Goal: Task Accomplishment & Management: Manage account settings

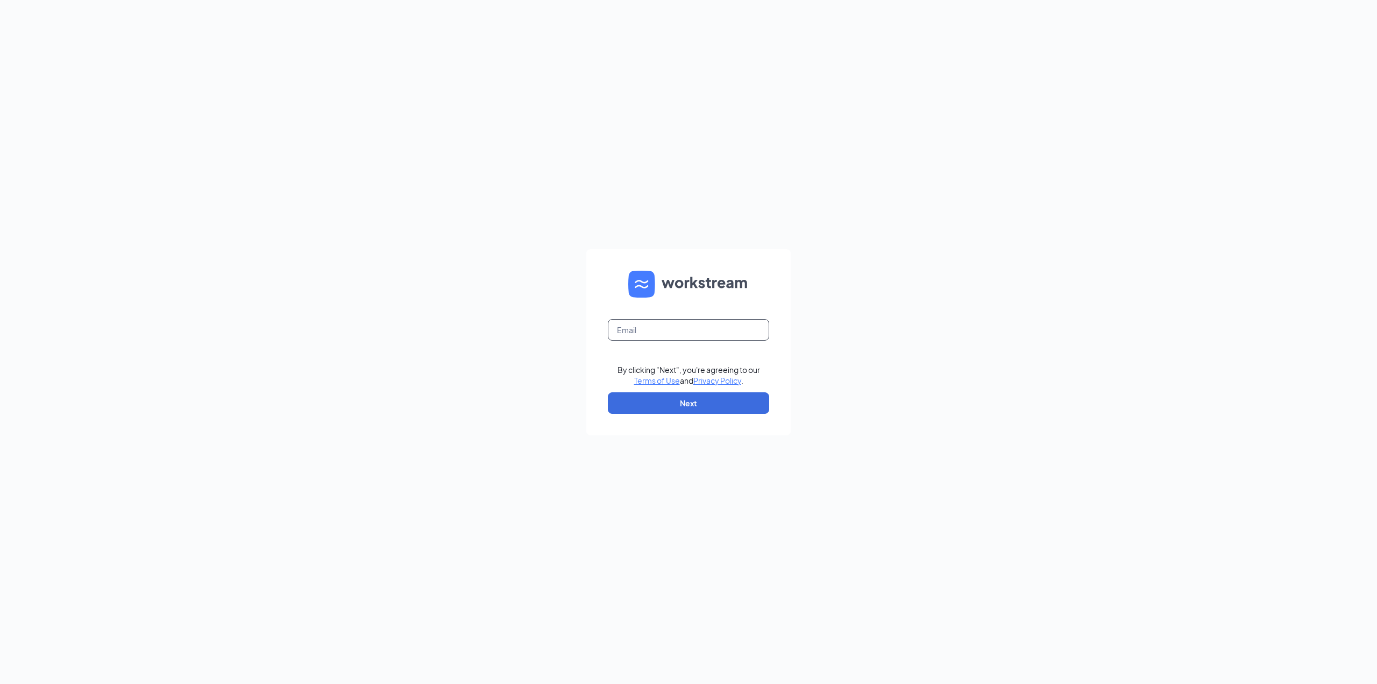
click at [669, 329] on input "text" at bounding box center [688, 330] width 161 height 22
type input "[EMAIL_ADDRESS][DOMAIN_NAME]"
click at [695, 394] on button "Next" at bounding box center [688, 403] width 161 height 22
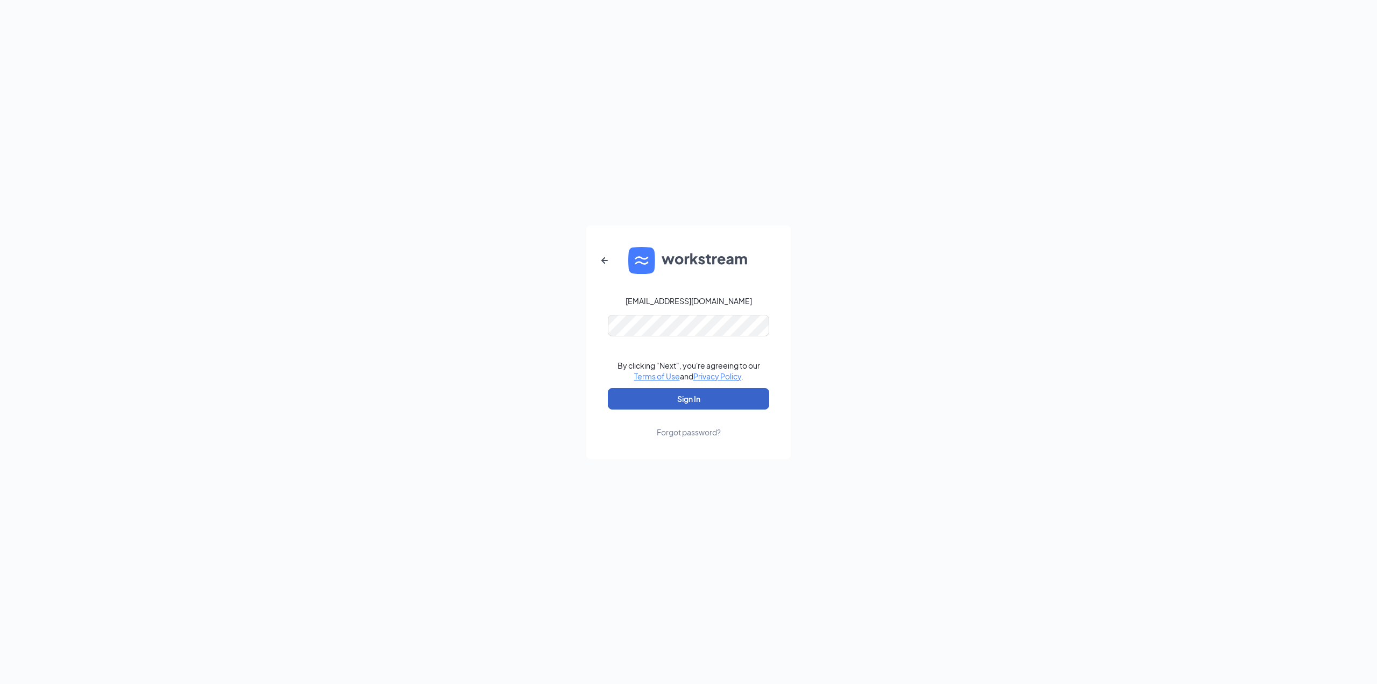
click at [689, 394] on button "Sign In" at bounding box center [688, 399] width 161 height 22
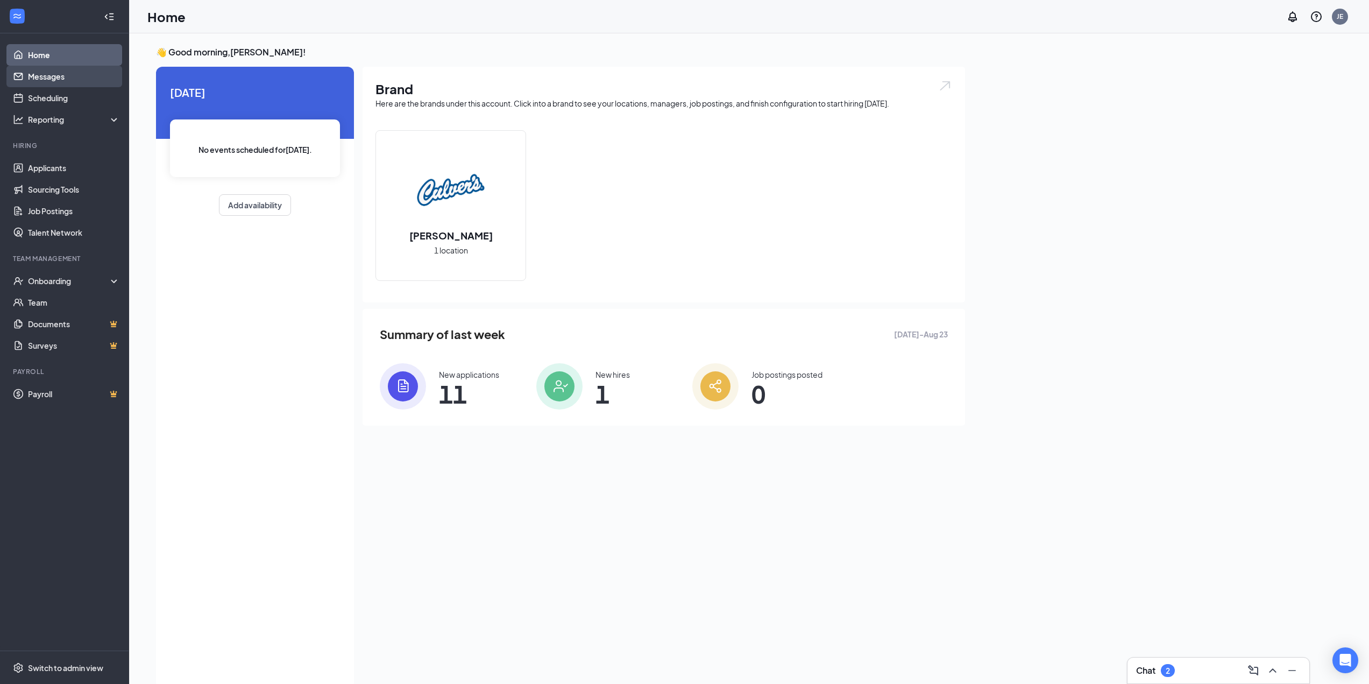
click at [53, 75] on link "Messages" at bounding box center [74, 77] width 92 height 22
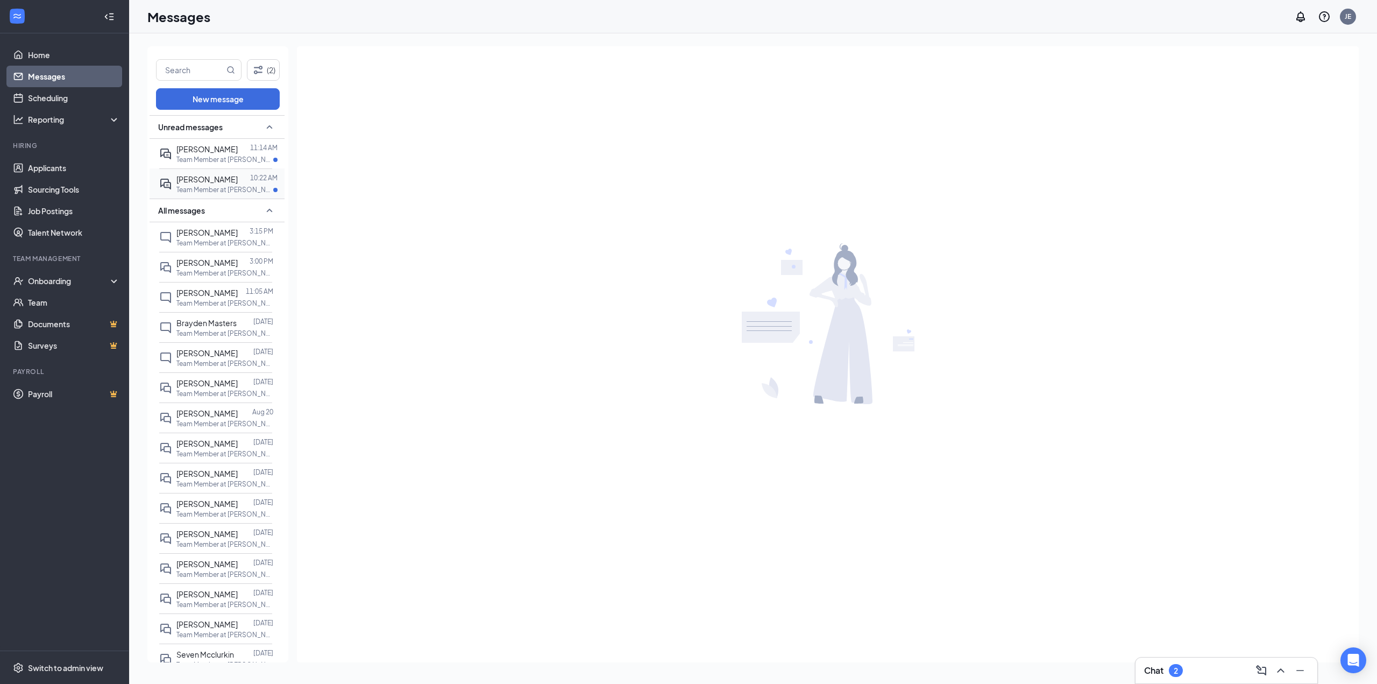
click at [222, 193] on p "Team Member at [PERSON_NAME][GEOGRAPHIC_DATA]" at bounding box center [224, 189] width 97 height 9
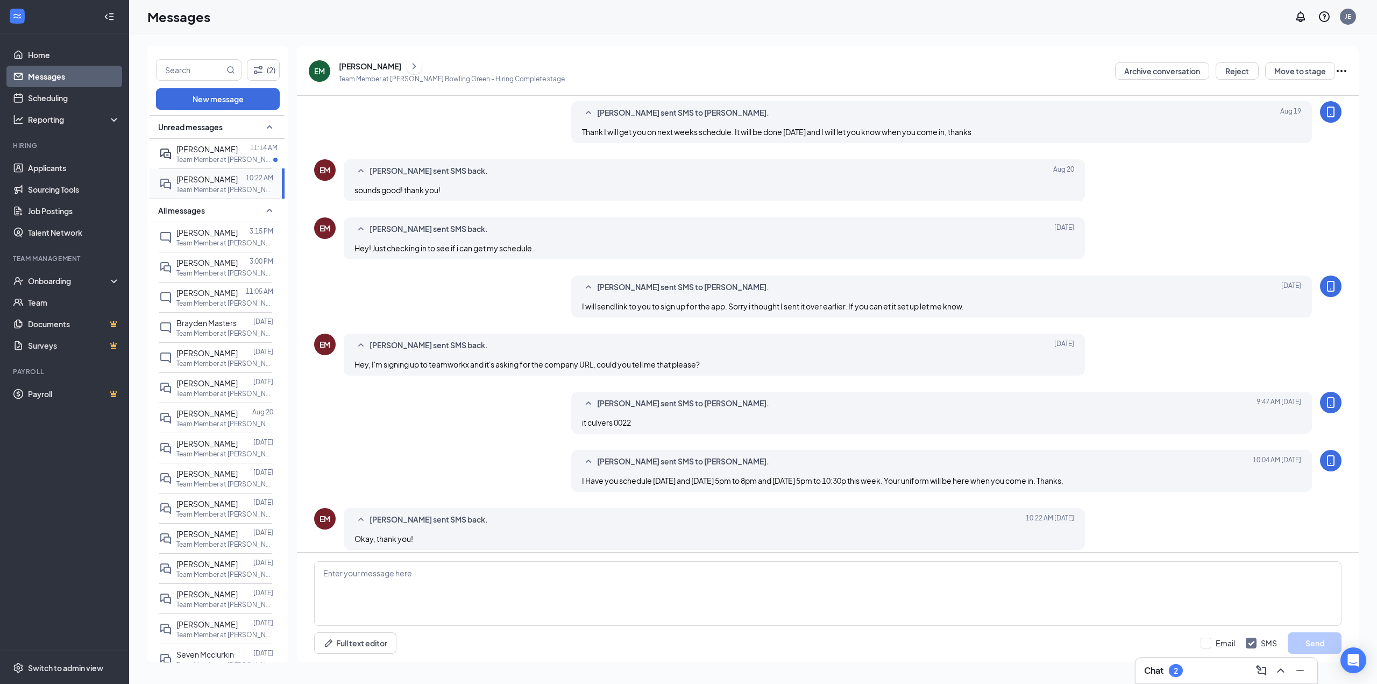
scroll to position [221, 0]
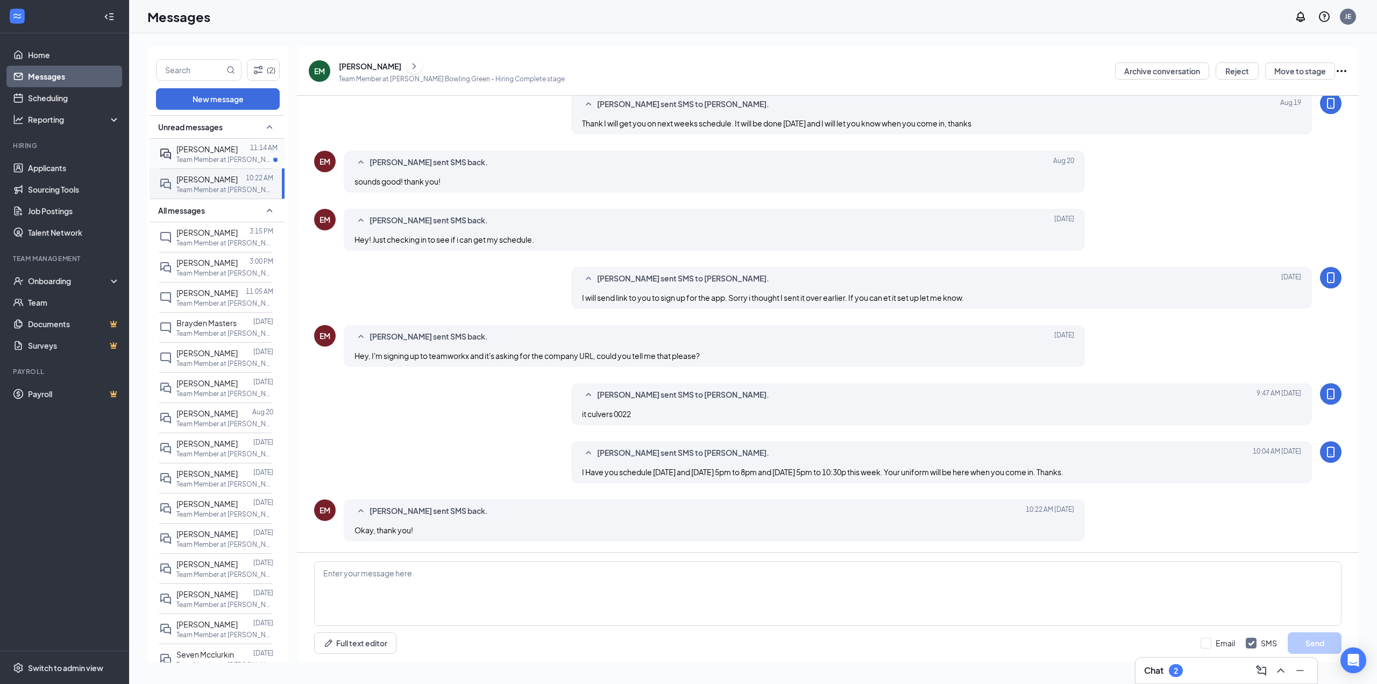
click at [189, 145] on span "[PERSON_NAME]" at bounding box center [206, 149] width 61 height 10
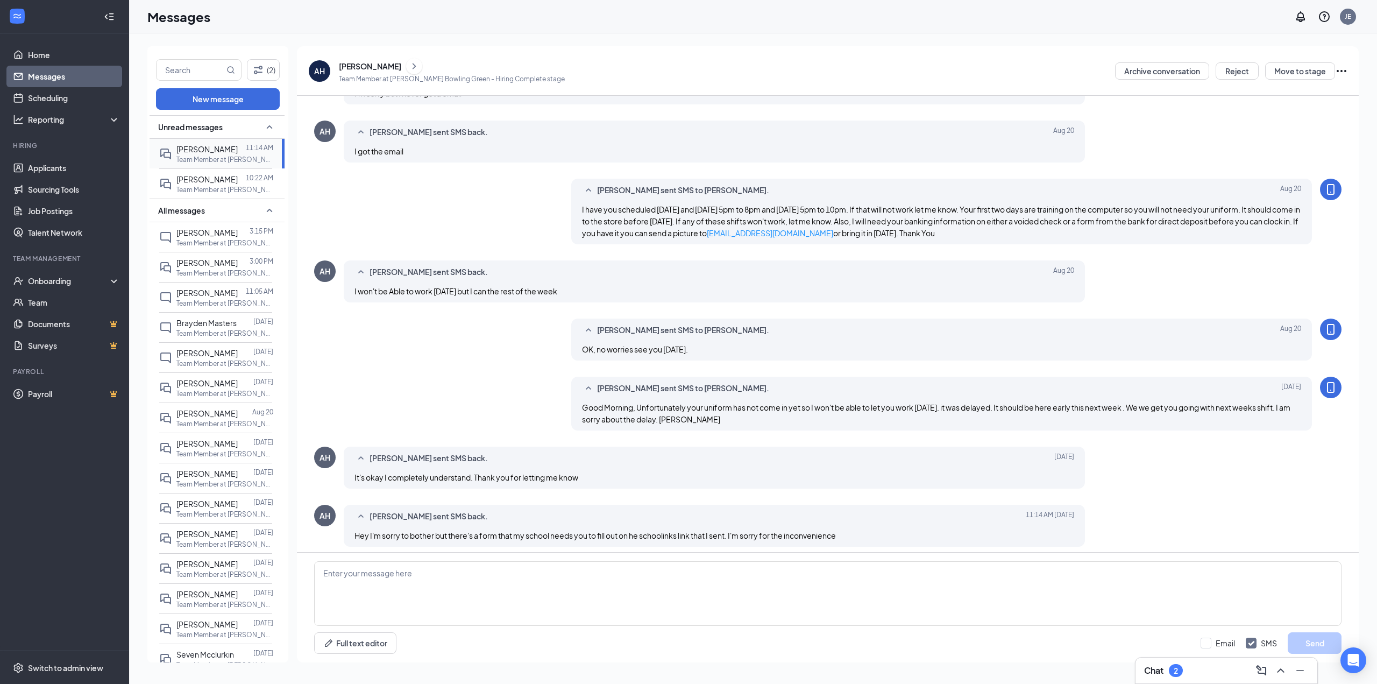
scroll to position [195, 0]
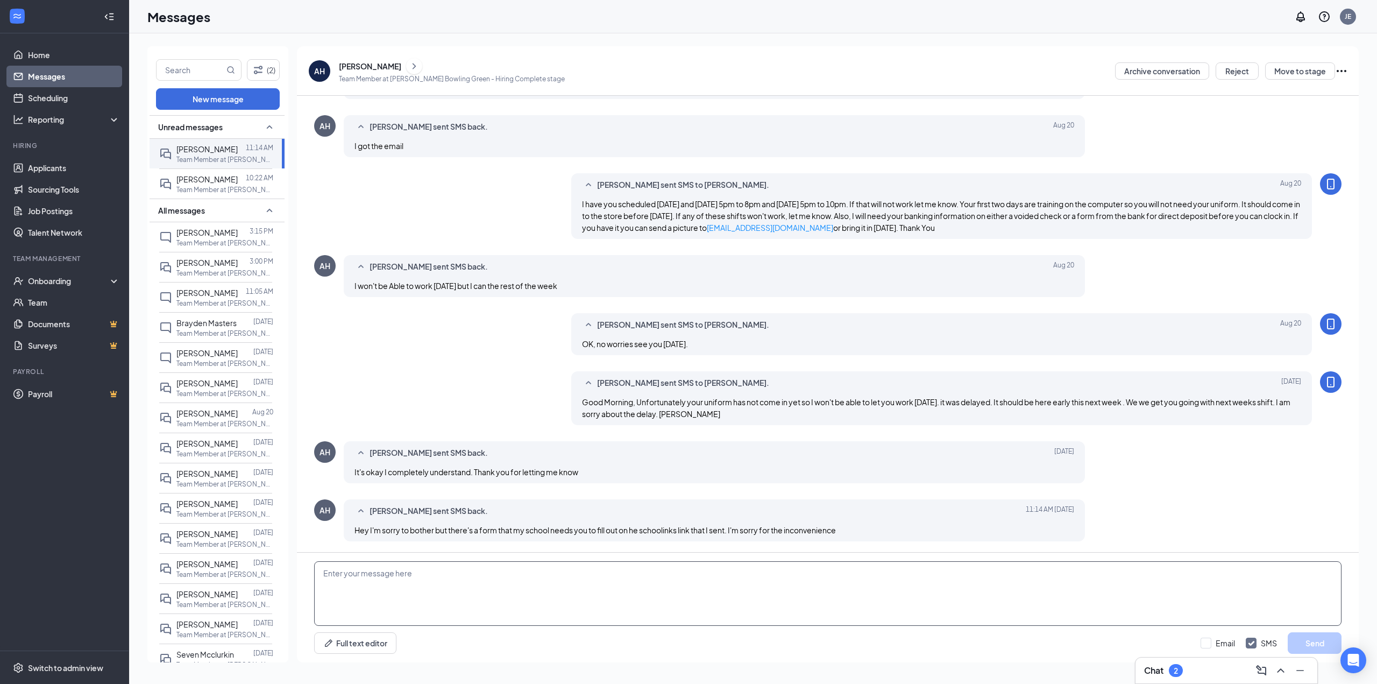
click at [394, 583] on textarea at bounding box center [828, 593] width 1028 height 65
type textarea "I filled one out if they sent another I never received it. Just let me know."
click at [1308, 640] on button "Send" at bounding box center [1315, 643] width 54 height 22
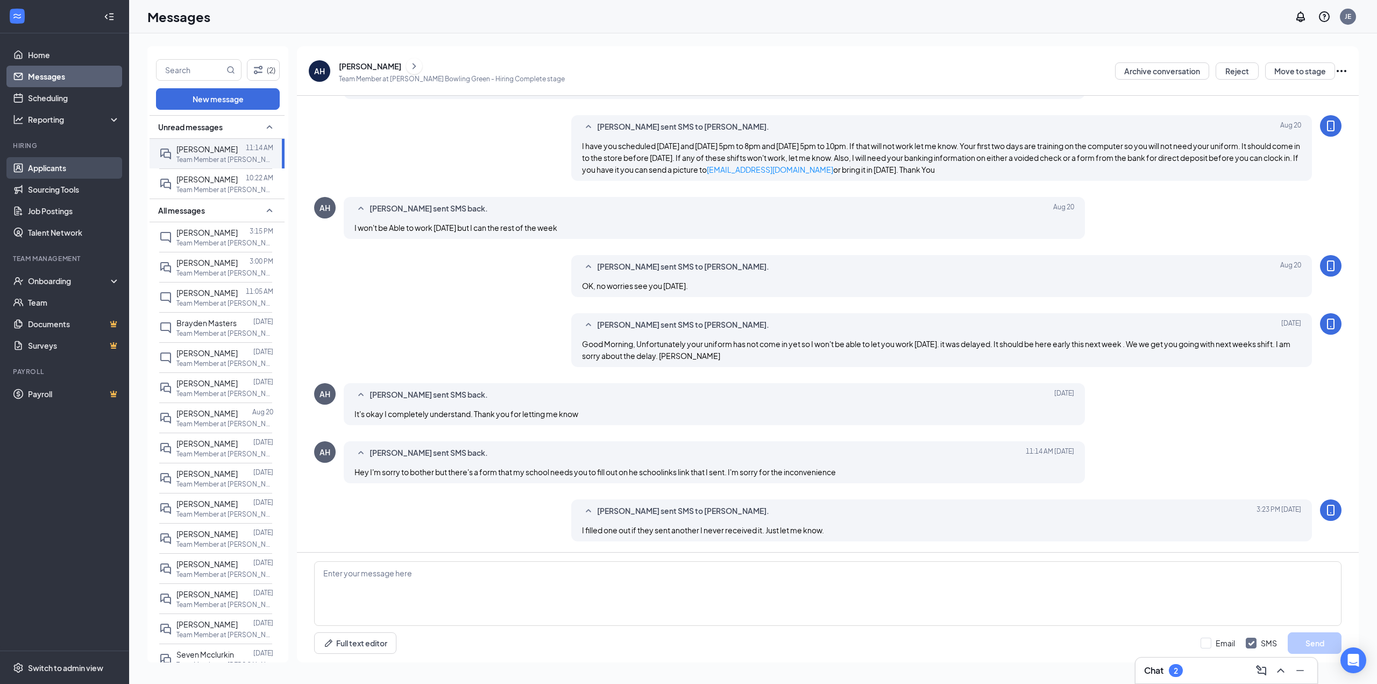
click at [51, 170] on link "Applicants" at bounding box center [74, 168] width 92 height 22
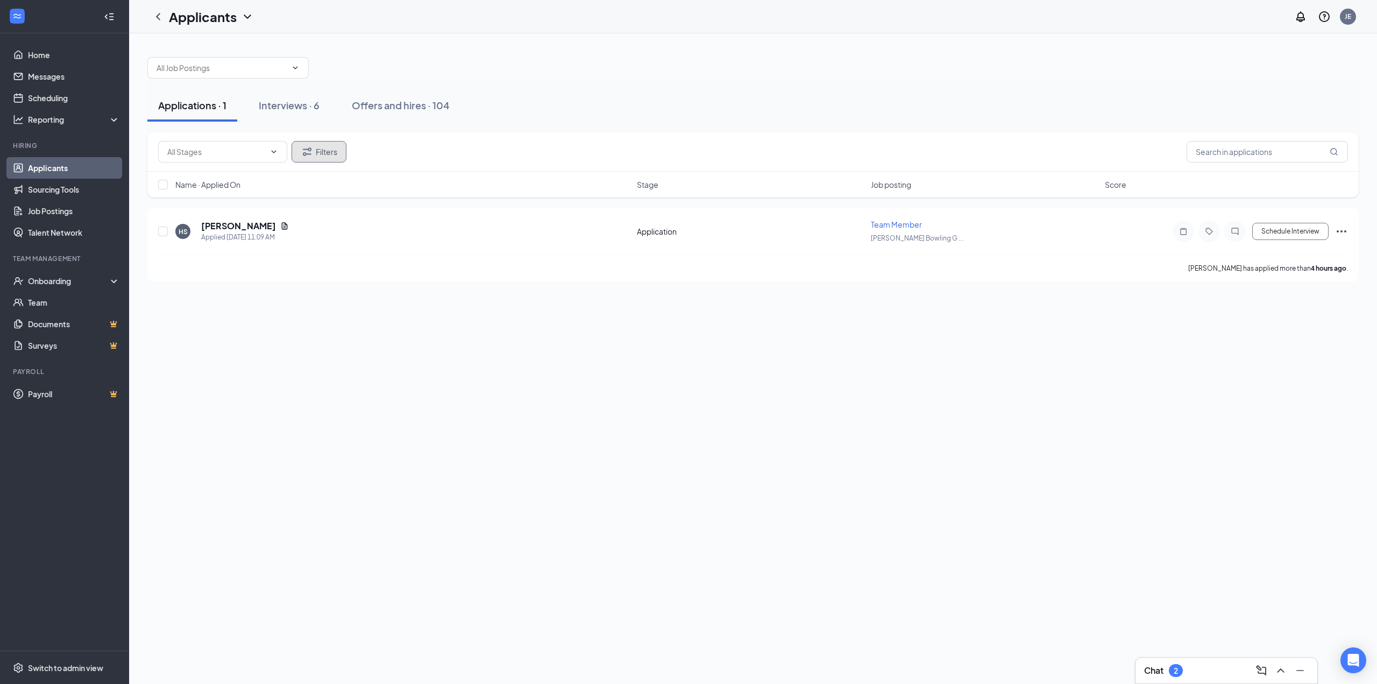
click at [313, 154] on icon "Filter" at bounding box center [307, 151] width 13 height 13
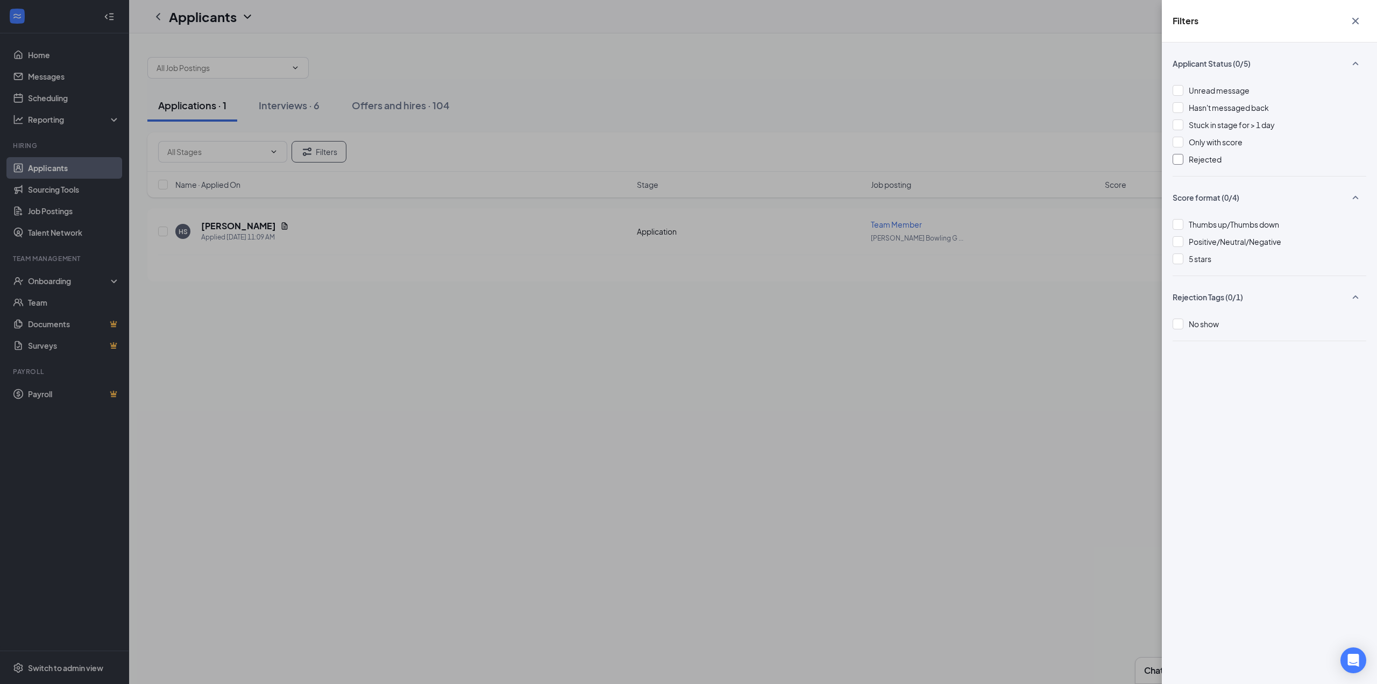
click at [1175, 155] on div at bounding box center [1178, 159] width 11 height 11
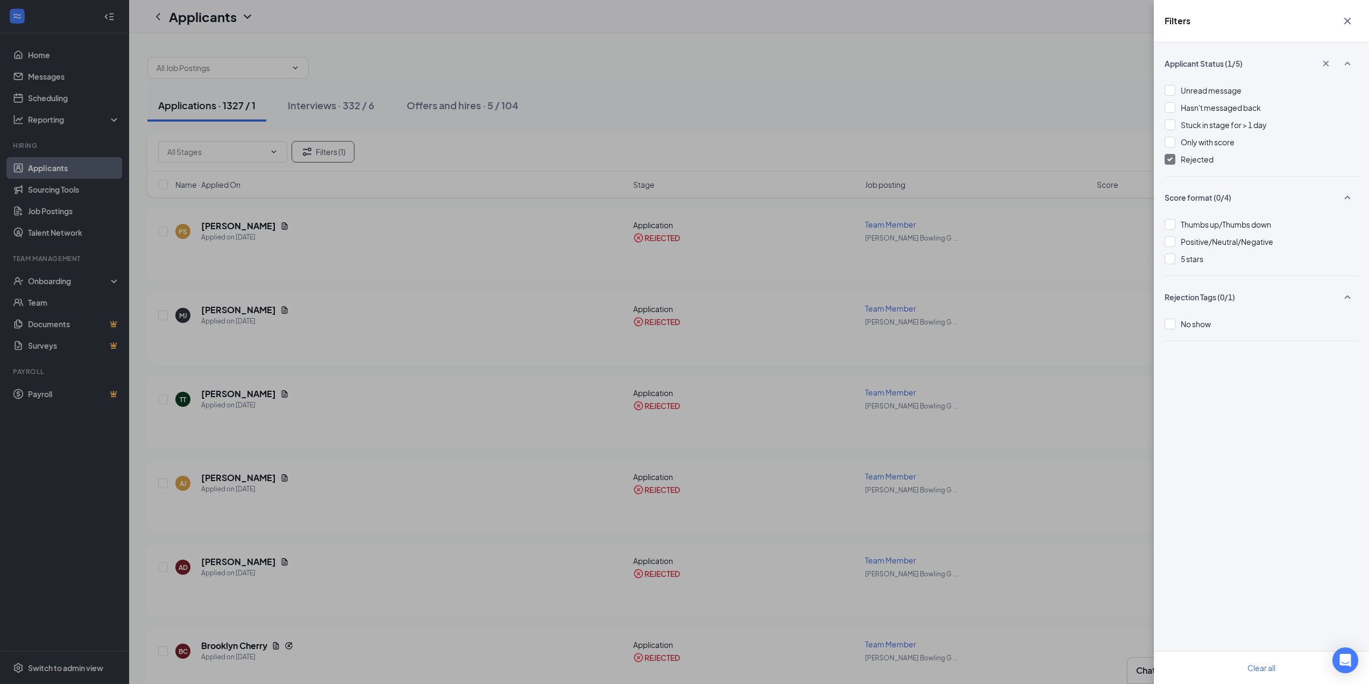
click at [1343, 24] on icon "Cross" at bounding box center [1347, 21] width 13 height 13
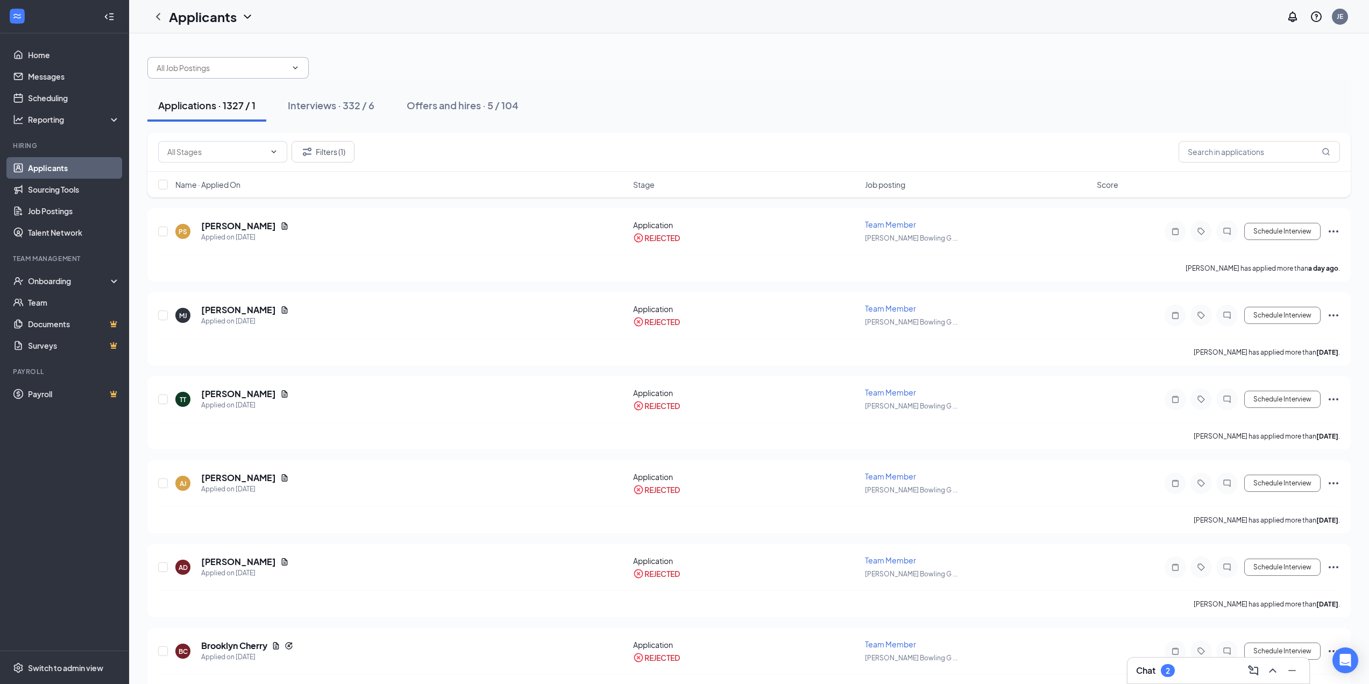
click at [203, 66] on input "text" at bounding box center [222, 68] width 130 height 12
click at [1209, 147] on input "text" at bounding box center [1259, 152] width 161 height 22
type input "[PERSON_NAME]"
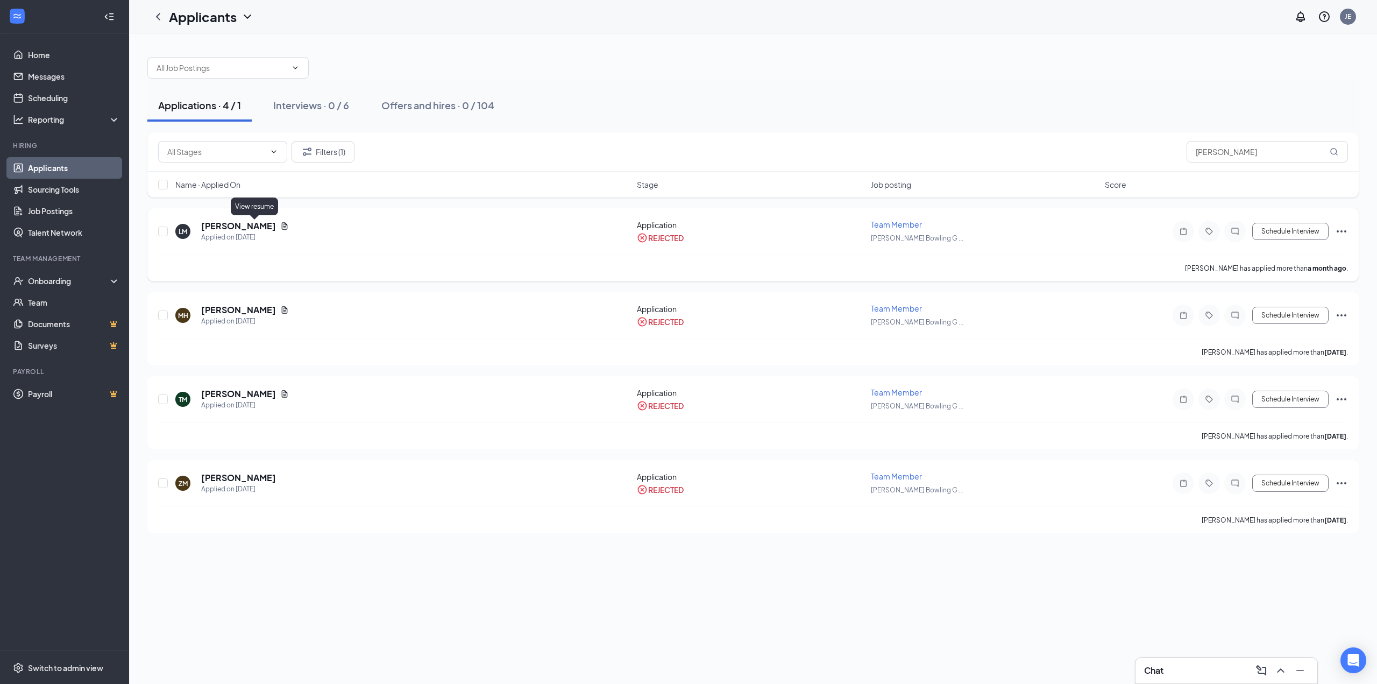
click at [282, 225] on icon "Document" at bounding box center [285, 225] width 6 height 7
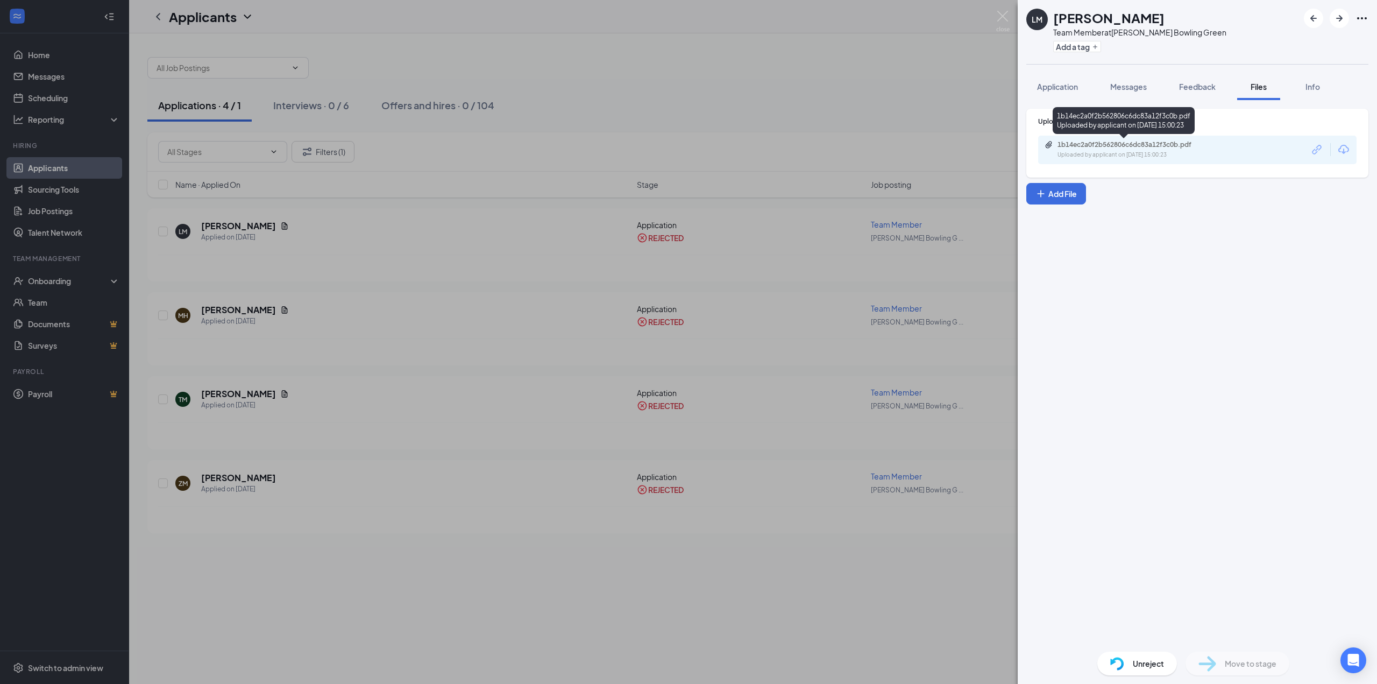
click at [1089, 150] on div "1b14ec2a0f2b562806c6dc83a12f3c0b.pdf Uploaded by applicant on [DATE] 15:00:23" at bounding box center [1132, 149] width 174 height 19
click at [1006, 15] on img at bounding box center [1002, 21] width 13 height 21
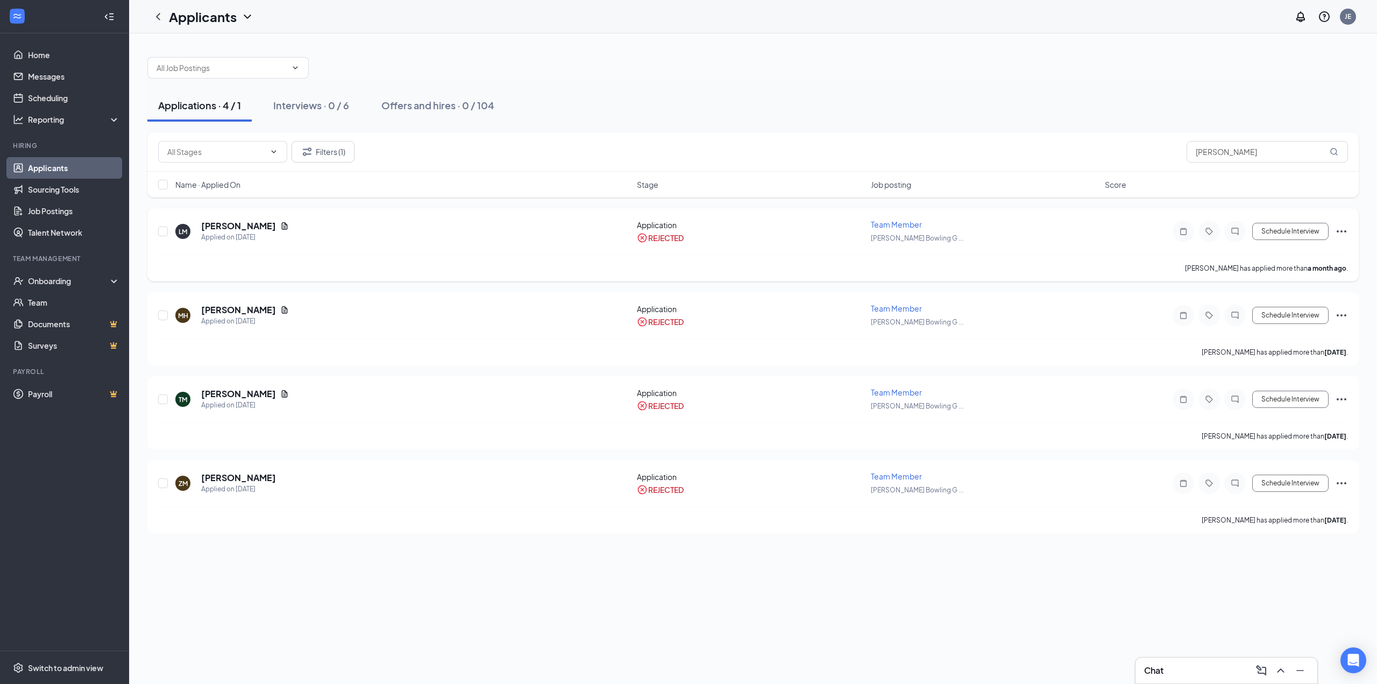
click at [1337, 229] on icon "Ellipses" at bounding box center [1341, 231] width 13 height 13
click at [1266, 257] on p "Unreject" at bounding box center [1293, 254] width 93 height 11
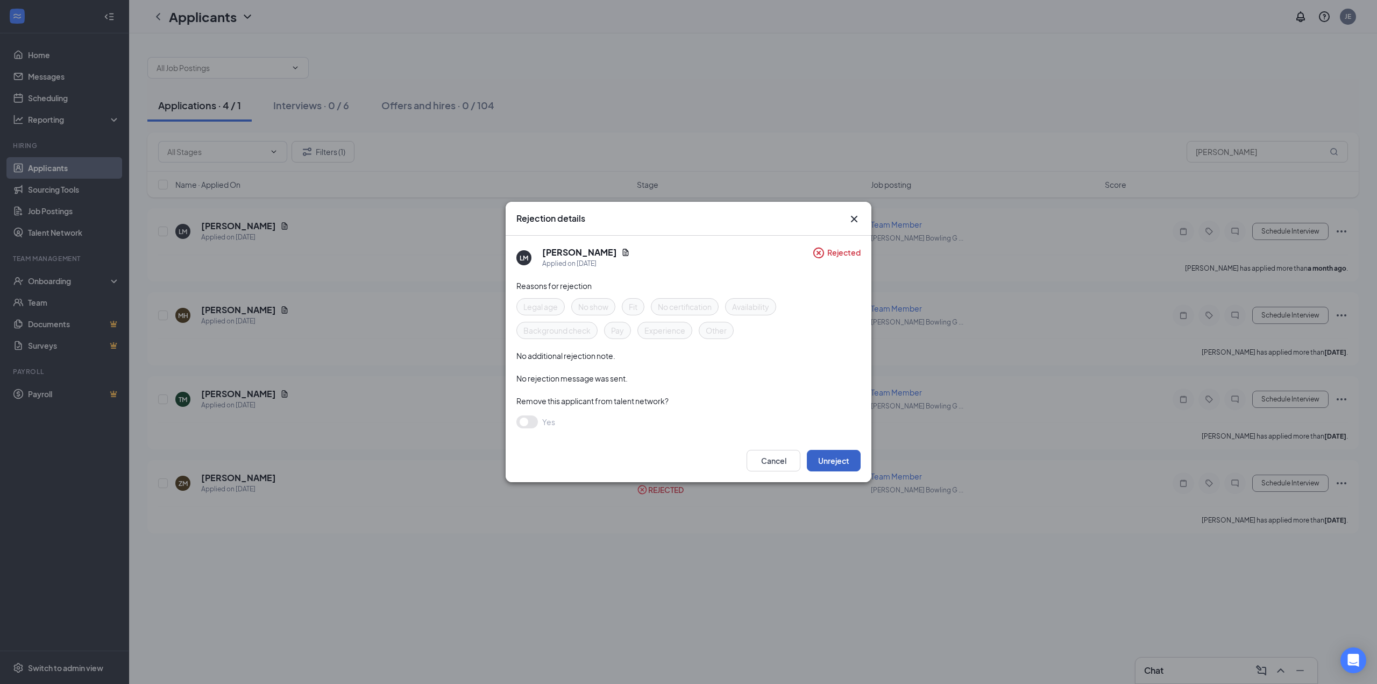
click at [847, 459] on button "Unreject" at bounding box center [834, 461] width 54 height 22
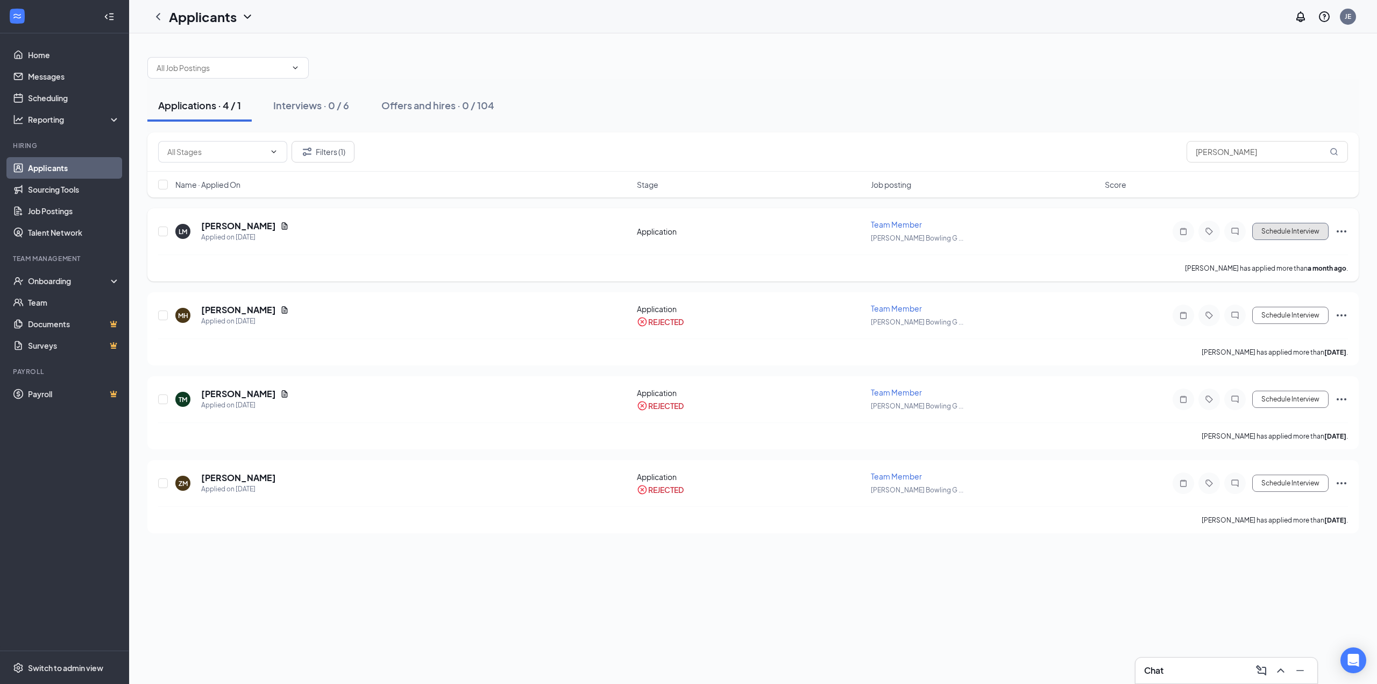
click at [1301, 232] on button "Schedule Interview" at bounding box center [1291, 231] width 76 height 17
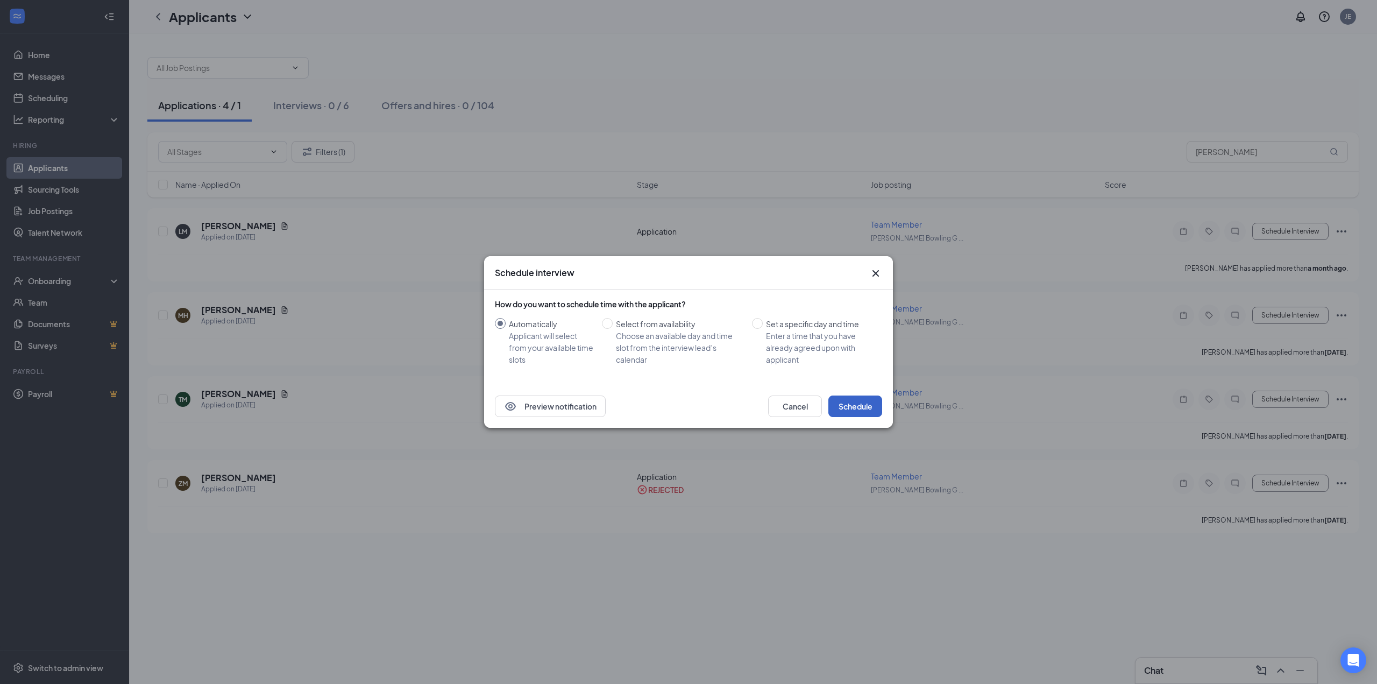
click at [867, 401] on button "Schedule" at bounding box center [856, 406] width 54 height 22
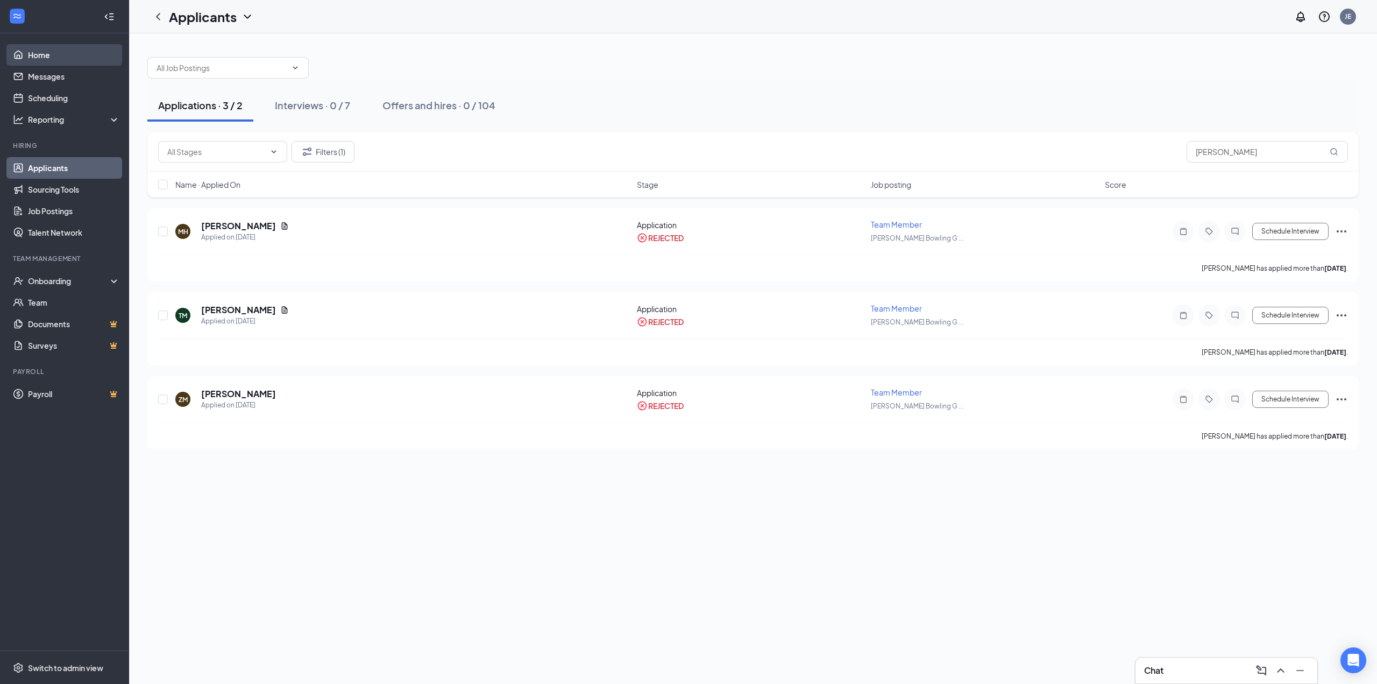
click at [46, 52] on link "Home" at bounding box center [74, 55] width 92 height 22
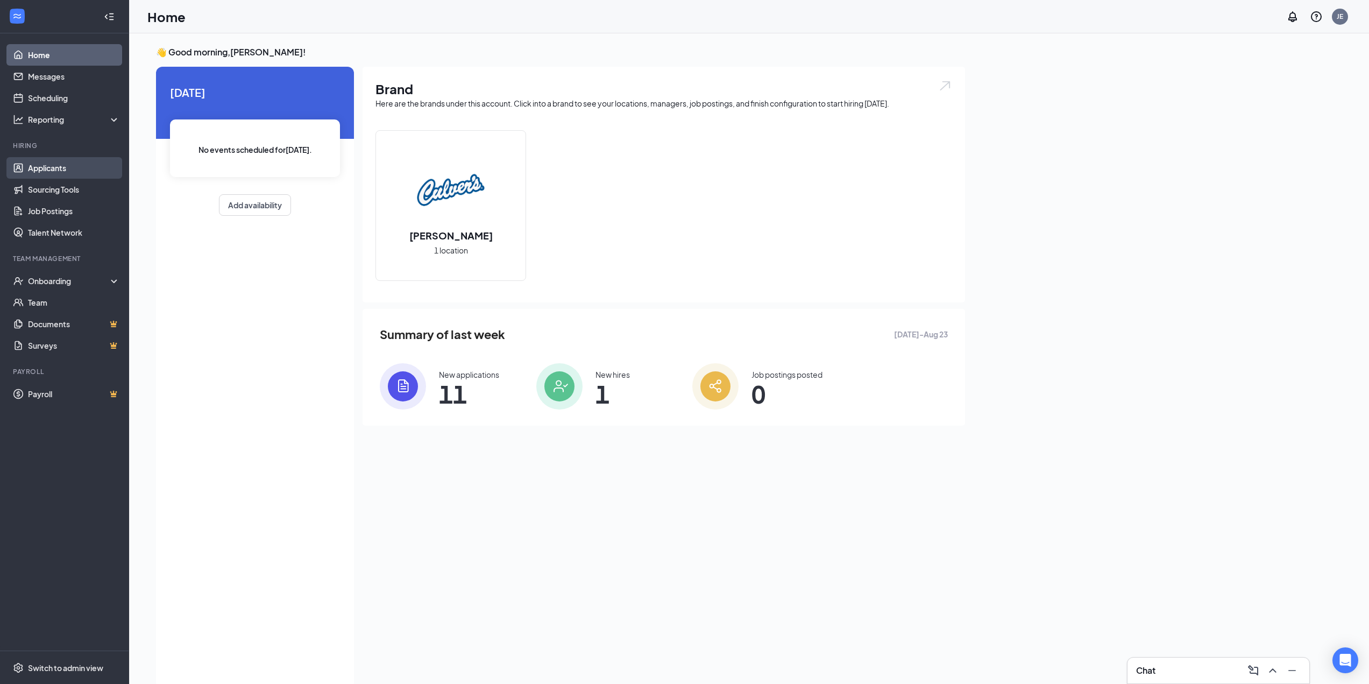
click at [38, 168] on link "Applicants" at bounding box center [74, 168] width 92 height 22
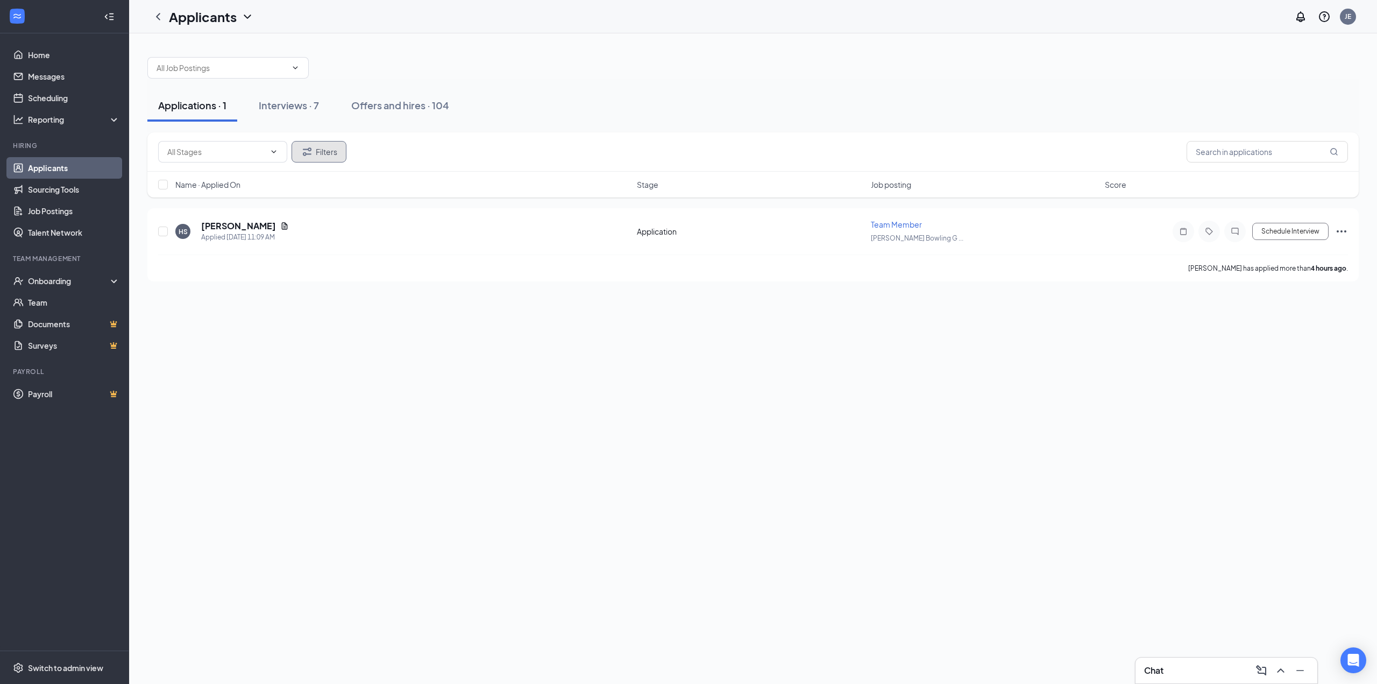
click at [330, 159] on button "Filters" at bounding box center [319, 152] width 55 height 22
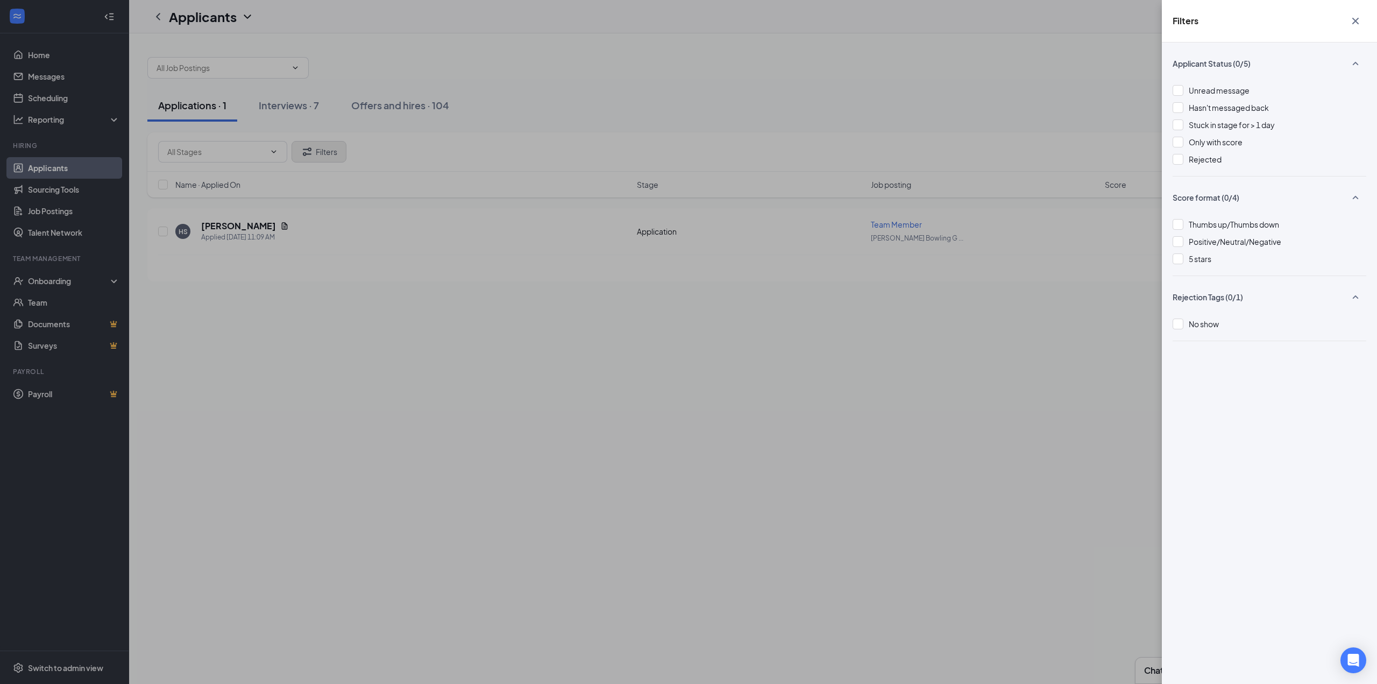
click at [330, 159] on div "Filters Applicant Status (0/5) Unread message Hasn't messaged back Stuck in sta…" at bounding box center [688, 342] width 1377 height 684
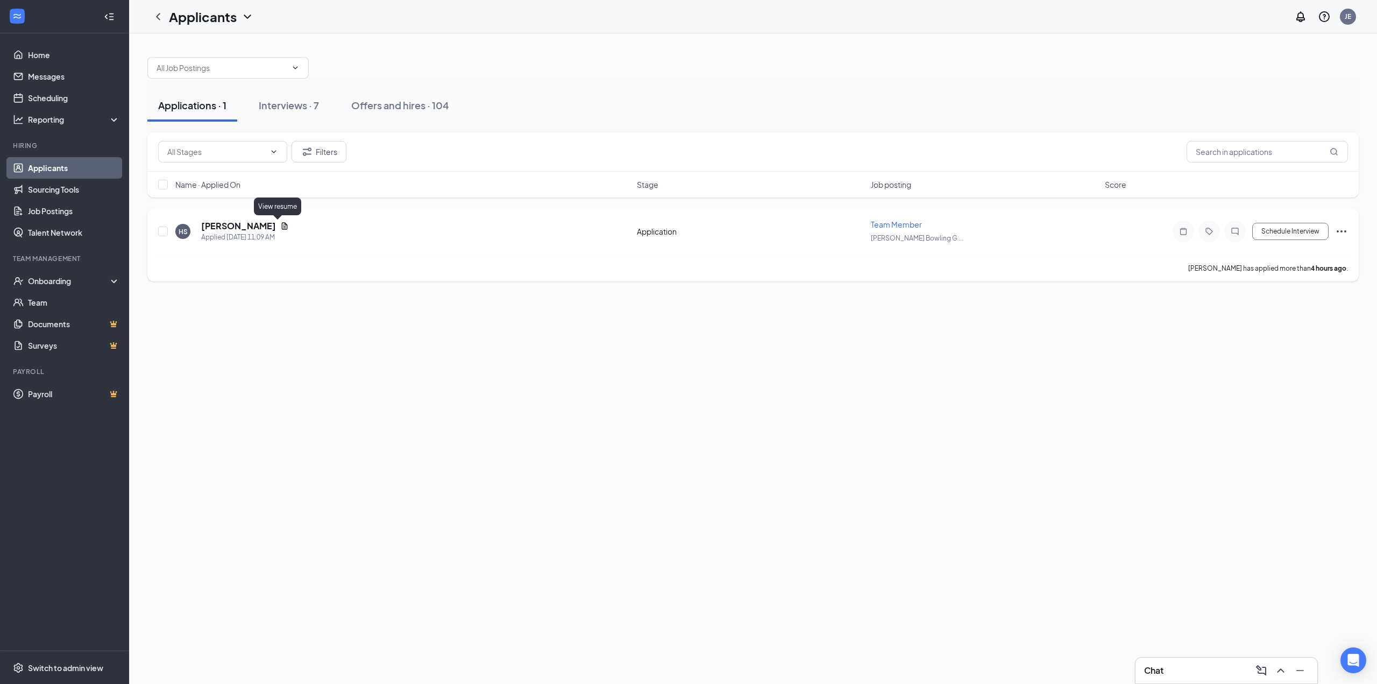
click at [280, 228] on icon "Document" at bounding box center [284, 226] width 9 height 9
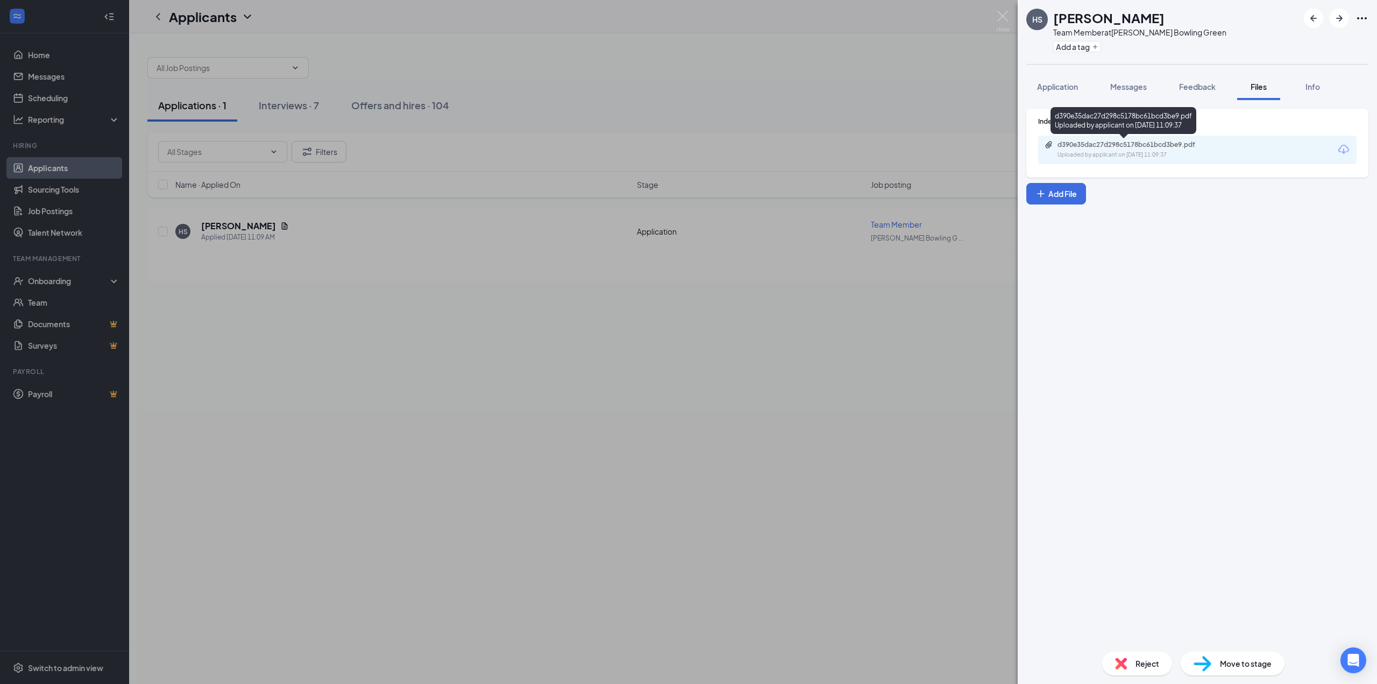
click at [1099, 152] on div "Uploaded by applicant on [DATE] 11:09:37" at bounding box center [1138, 155] width 161 height 9
